Goal: Task Accomplishment & Management: Manage account settings

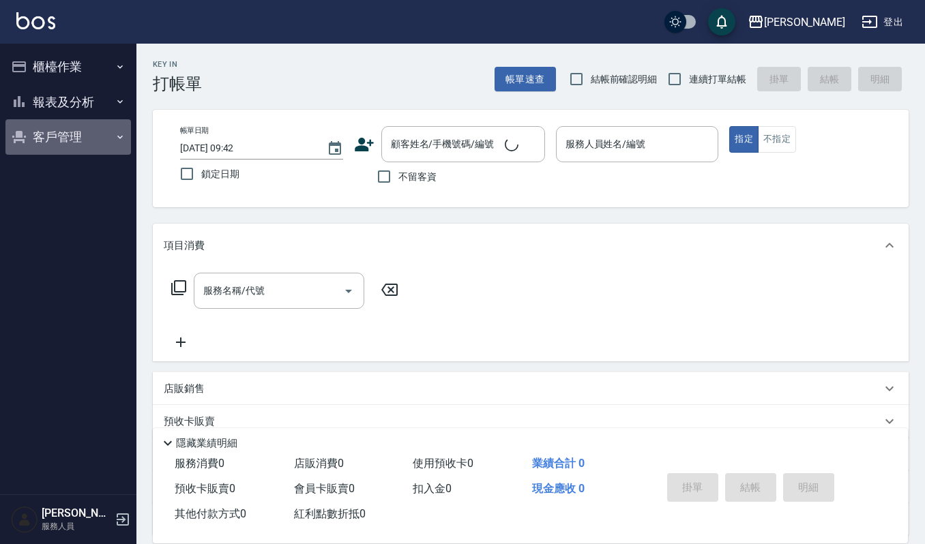
click at [110, 128] on button "客戶管理" at bounding box center [68, 136] width 126 height 35
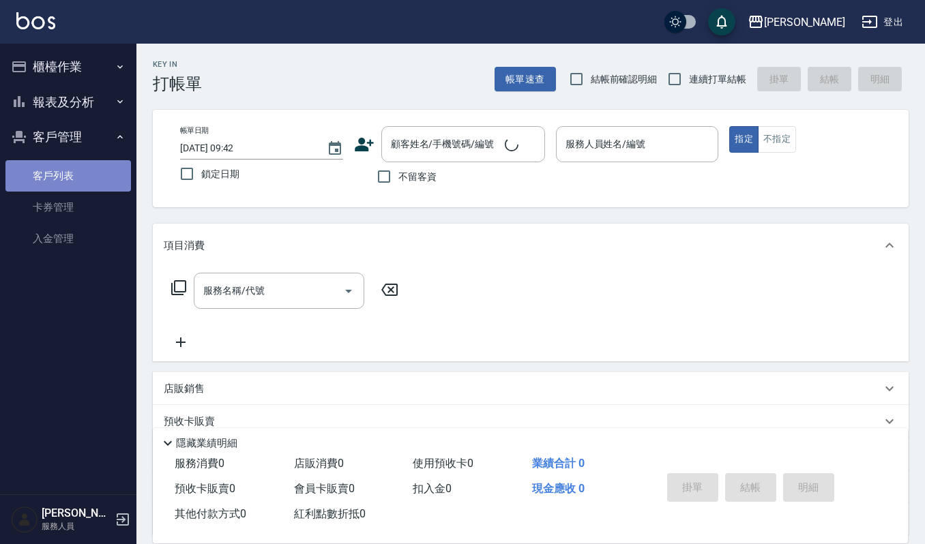
click at [85, 184] on link "客戶列表" at bounding box center [68, 175] width 126 height 31
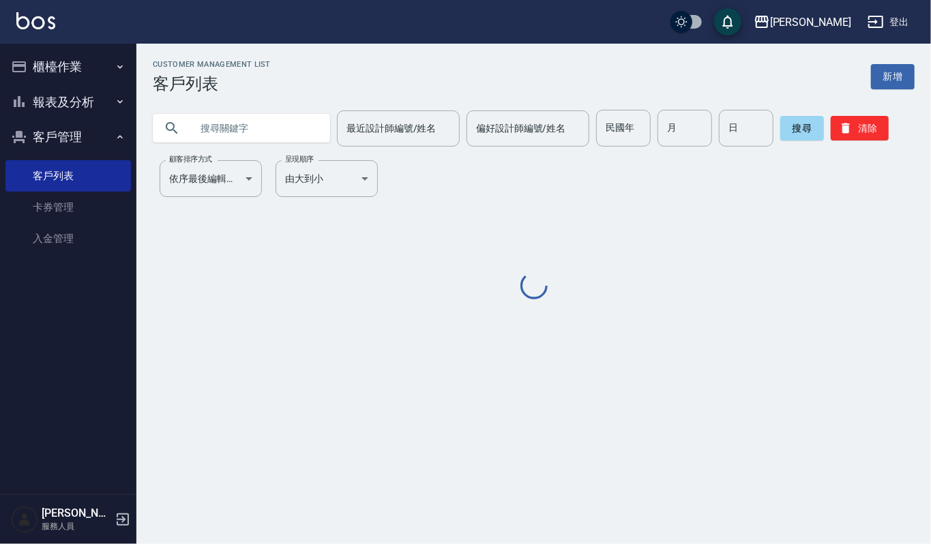
click at [265, 126] on input "text" at bounding box center [255, 128] width 128 height 37
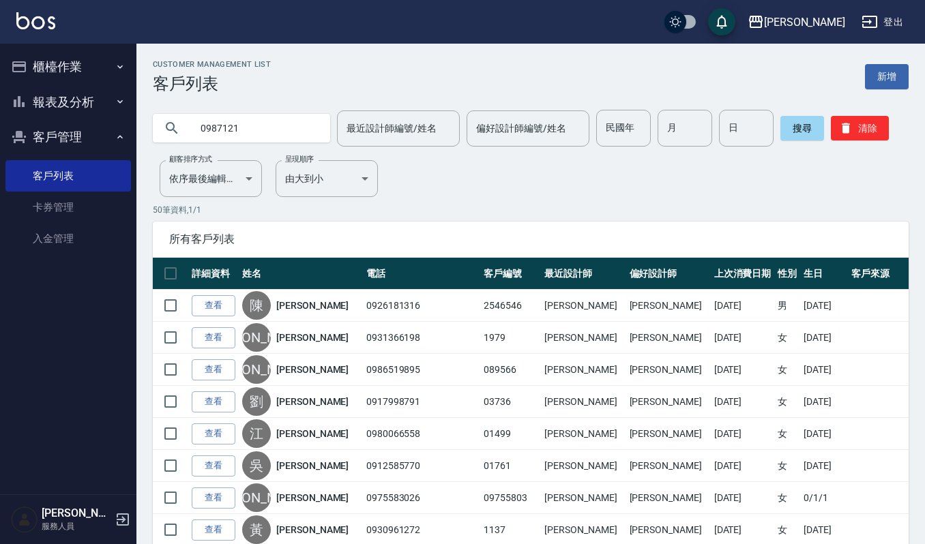
type input "0987121"
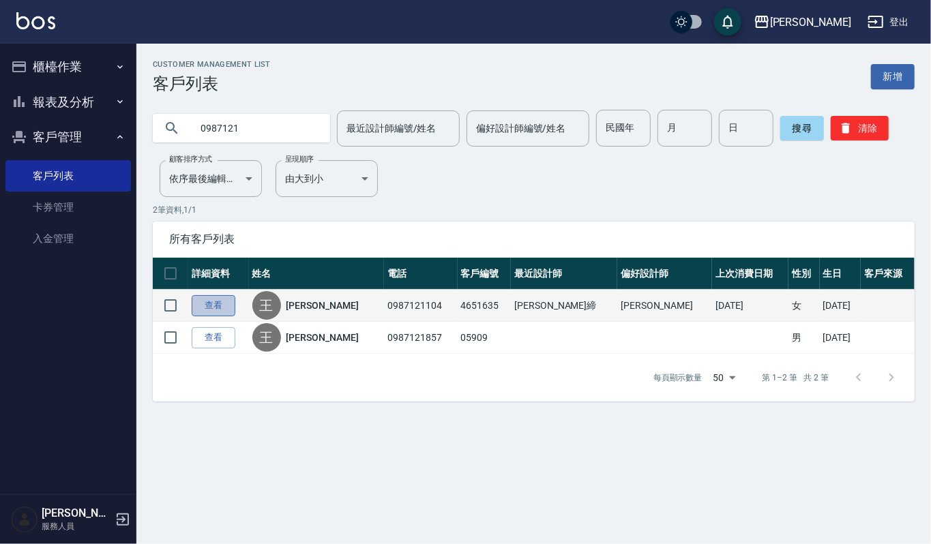
click at [214, 306] on link "查看" at bounding box center [214, 305] width 44 height 21
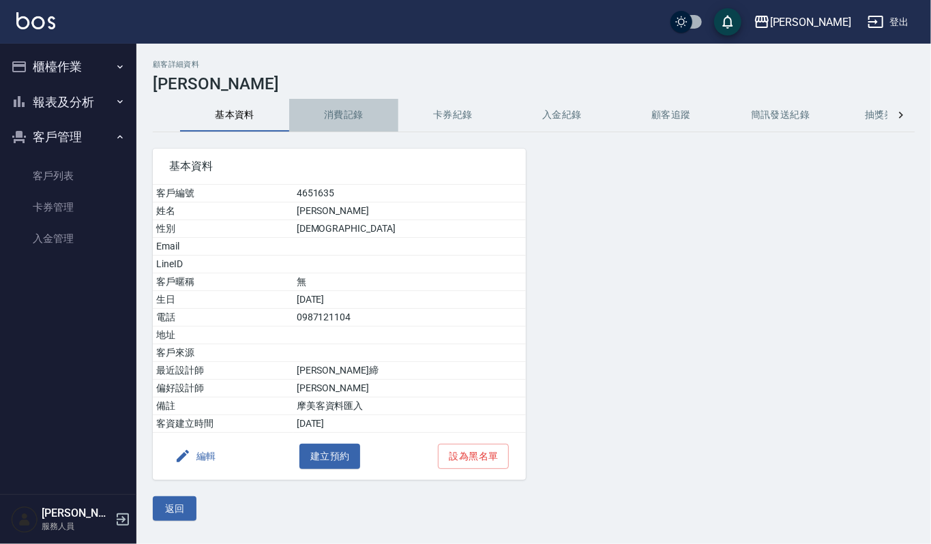
click at [339, 117] on button "消費記錄" at bounding box center [343, 115] width 109 height 33
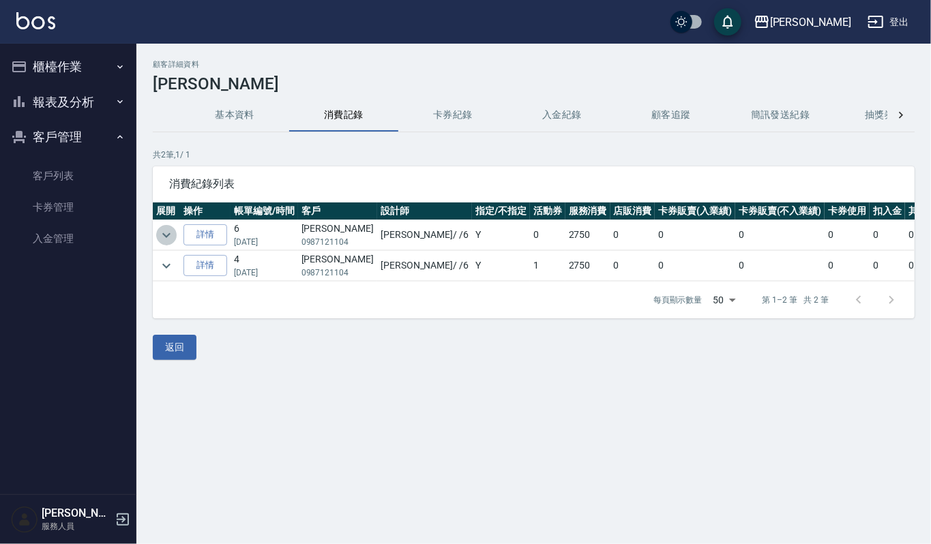
click at [158, 232] on icon "expand row" at bounding box center [166, 235] width 16 height 16
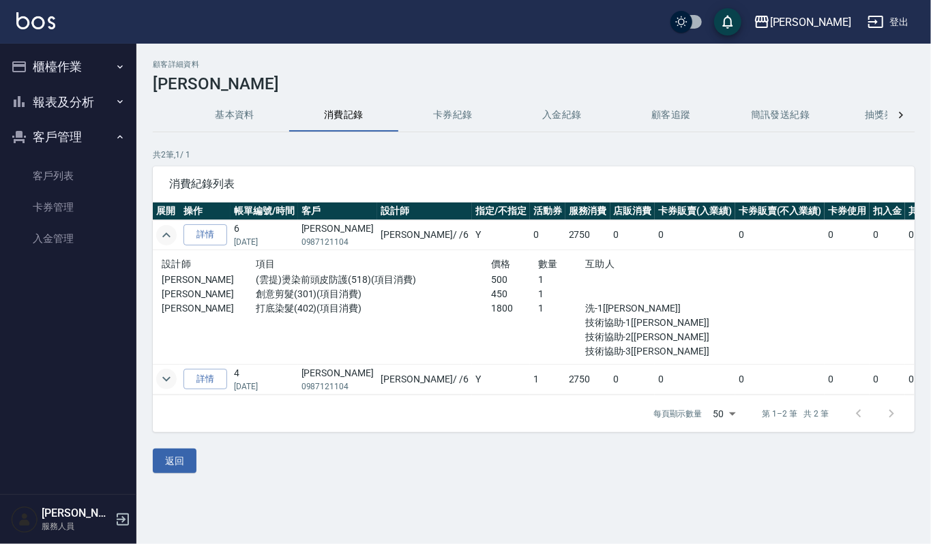
click at [165, 374] on icon "expand row" at bounding box center [166, 379] width 16 height 16
